Goal: Navigation & Orientation: Find specific page/section

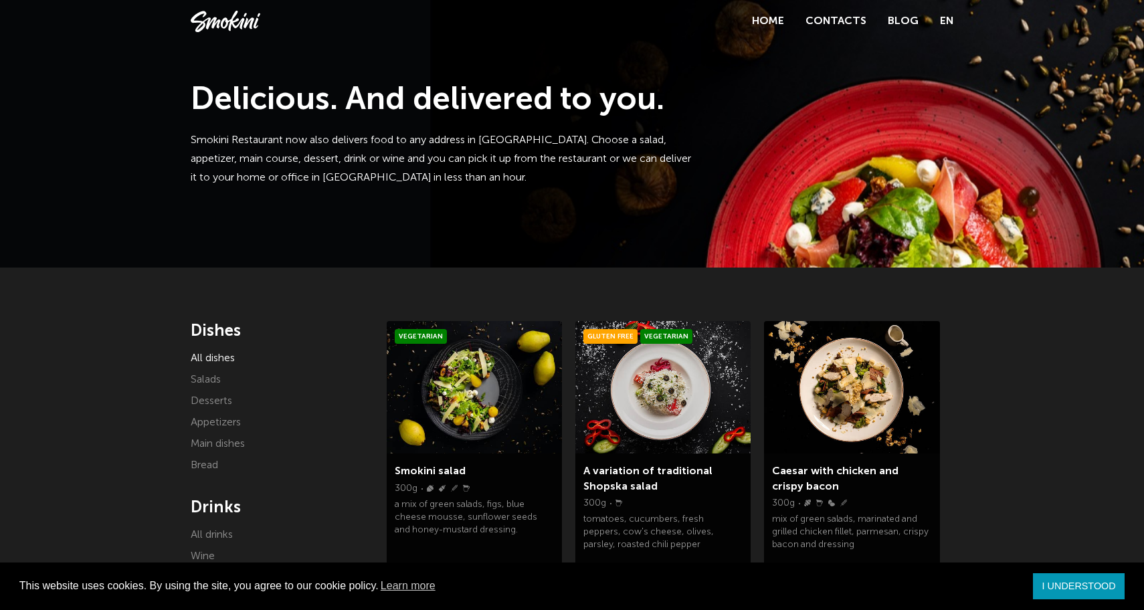
click at [347, 507] on h4 "Drinks" at bounding box center [279, 508] width 176 height 20
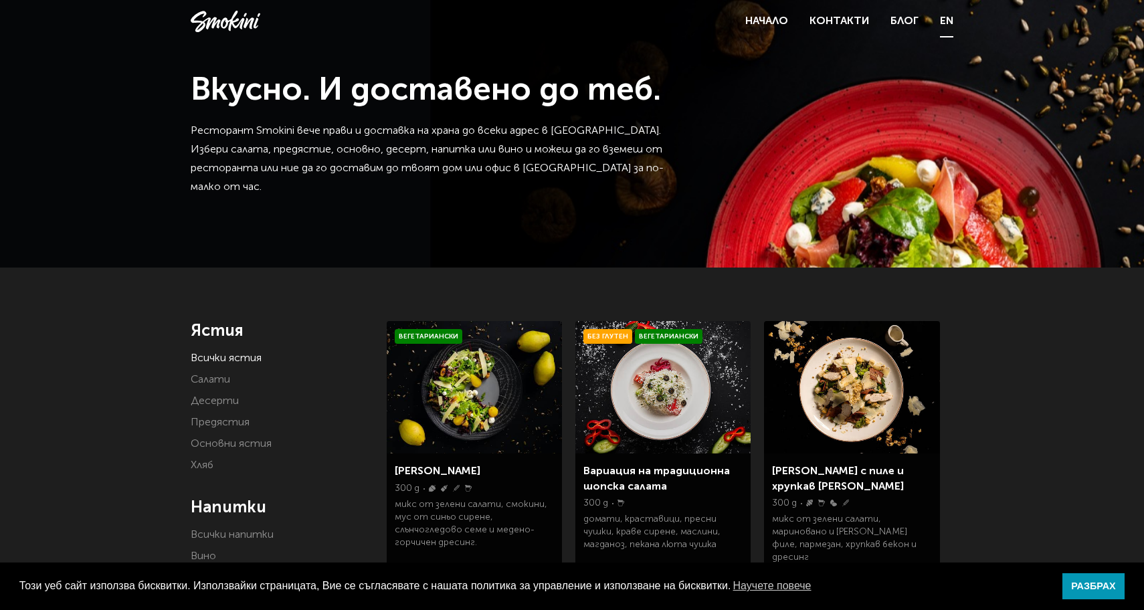
click at [945, 15] on link "EN" at bounding box center [946, 21] width 13 height 19
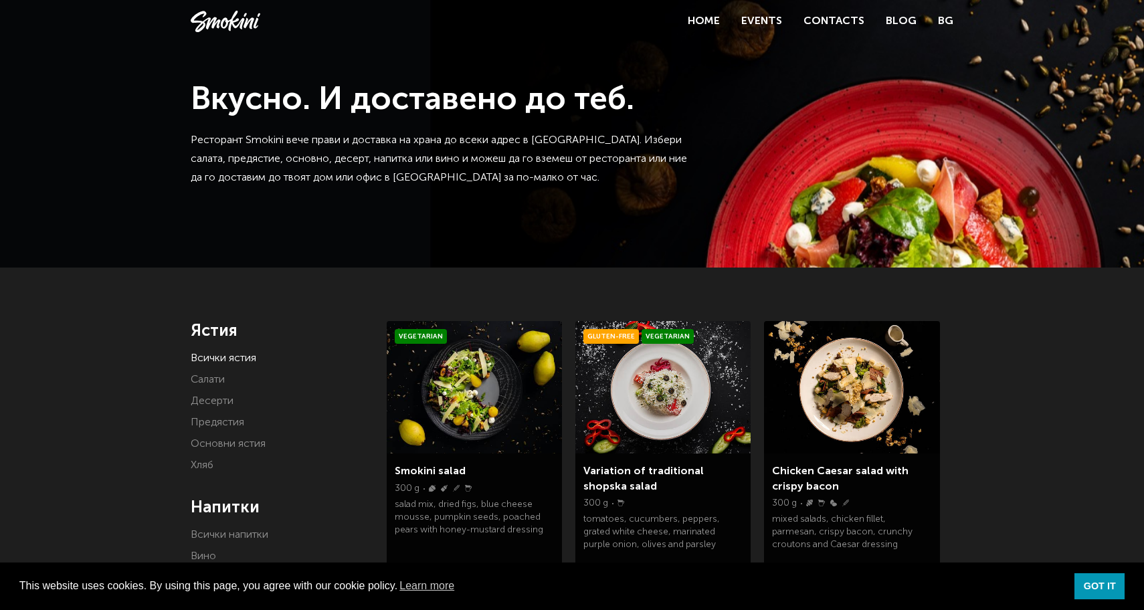
click at [867, 71] on div "Вкусно. И доставено до теб. Ресторант Smokini вече прави и доставка на храна до…" at bounding box center [572, 134] width 1144 height 268
